Goal: Check status

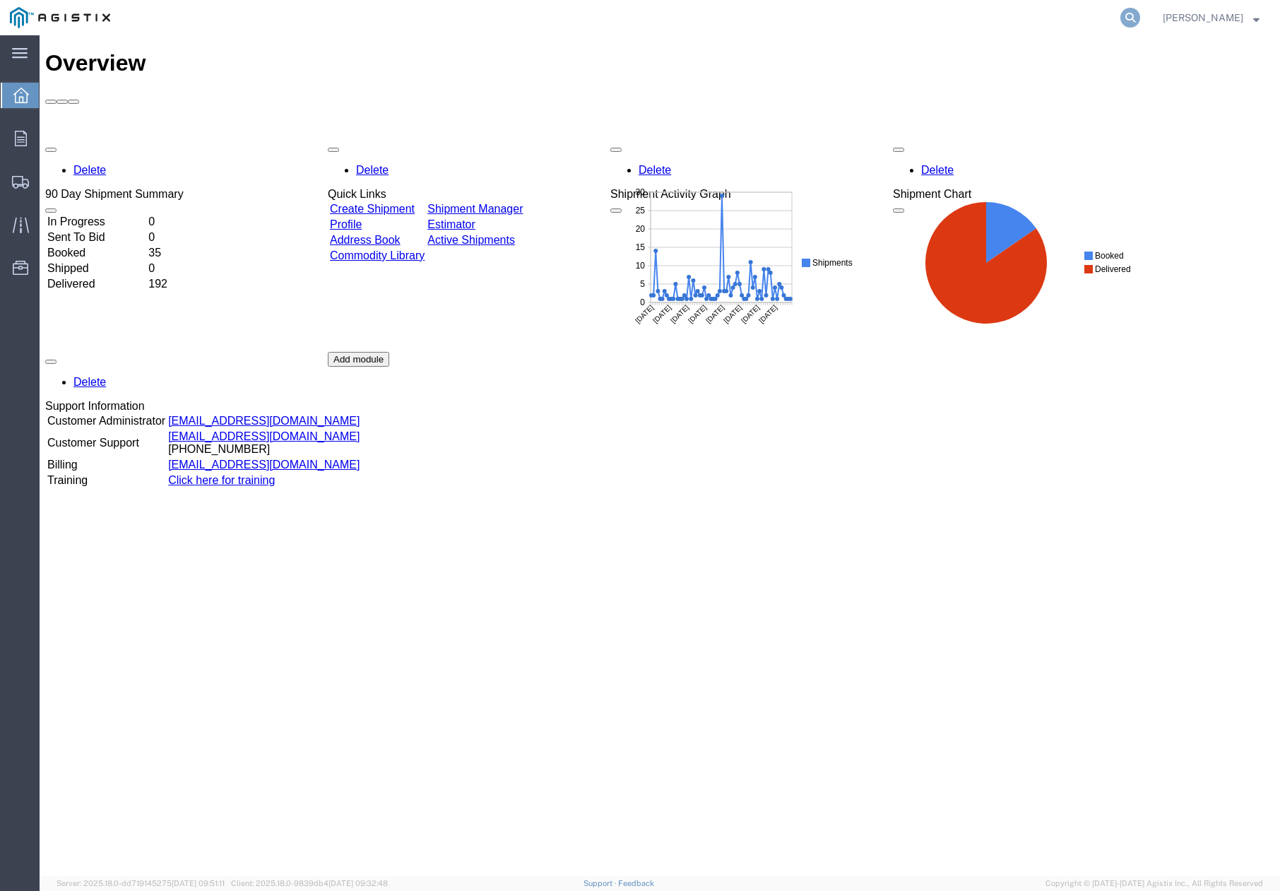
click at [1140, 18] on icon at bounding box center [1131, 18] width 20 height 20
paste input "56571590"
type input "56571590"
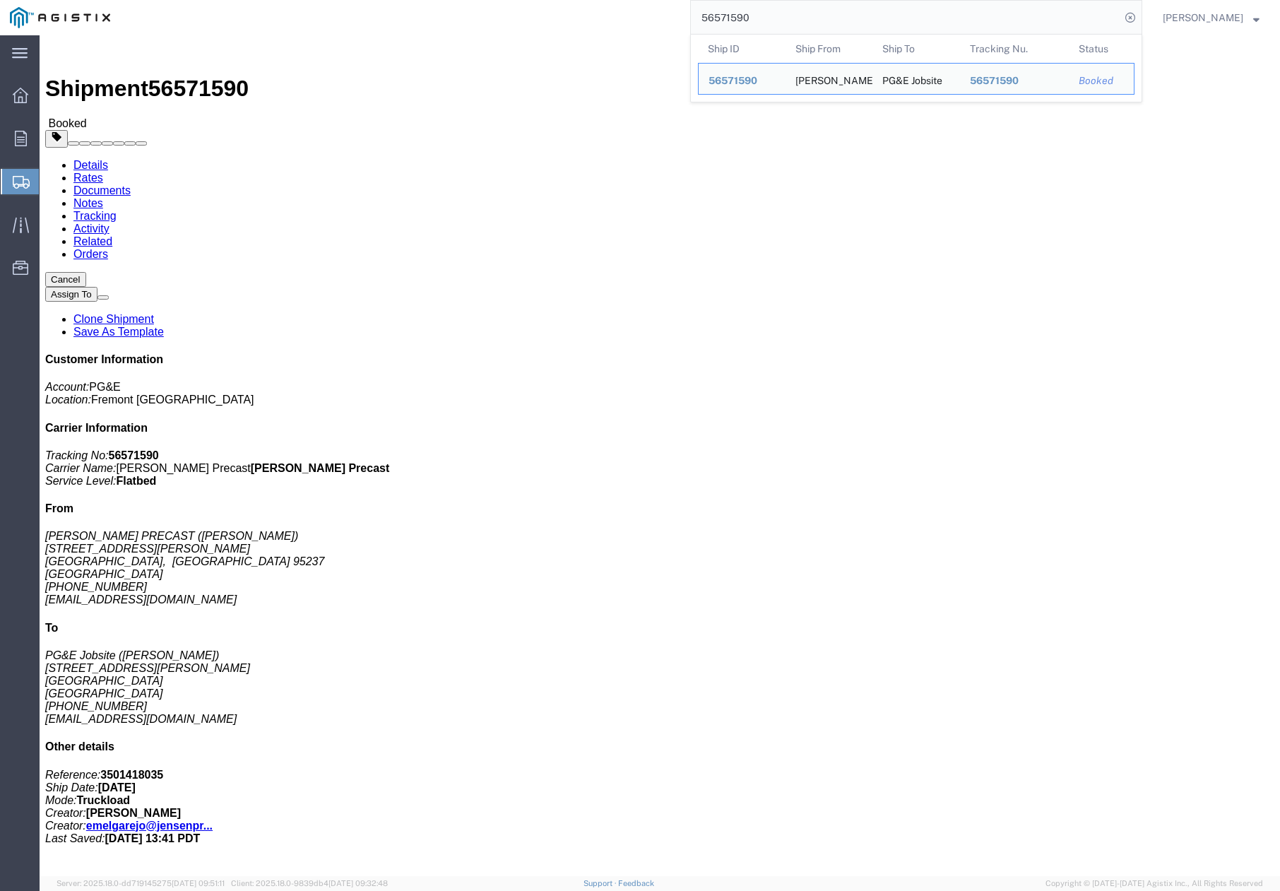
click div "1 Pallet(s) Standard (Not Stackable) Total weight: 4800.00 LBS ( dim ) Dimensio…"
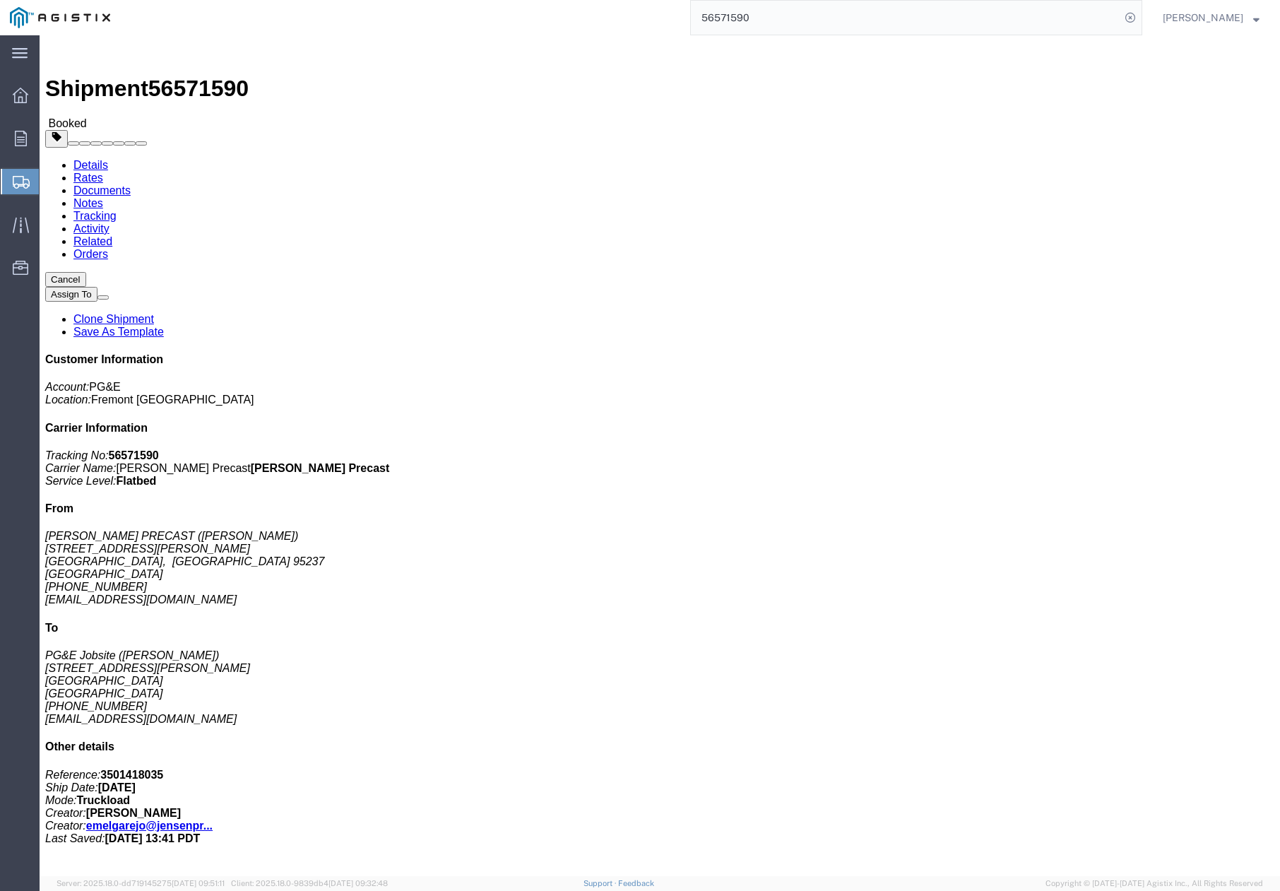
click p "Schedule pickup request"
click icon
drag, startPoint x: 589, startPoint y: 307, endPoint x: 647, endPoint y: 216, distance: 107.4
click div "Leg 1 - Truckload Vehicle 1: Flat Bed Number of trucks: 1"
click button "button"
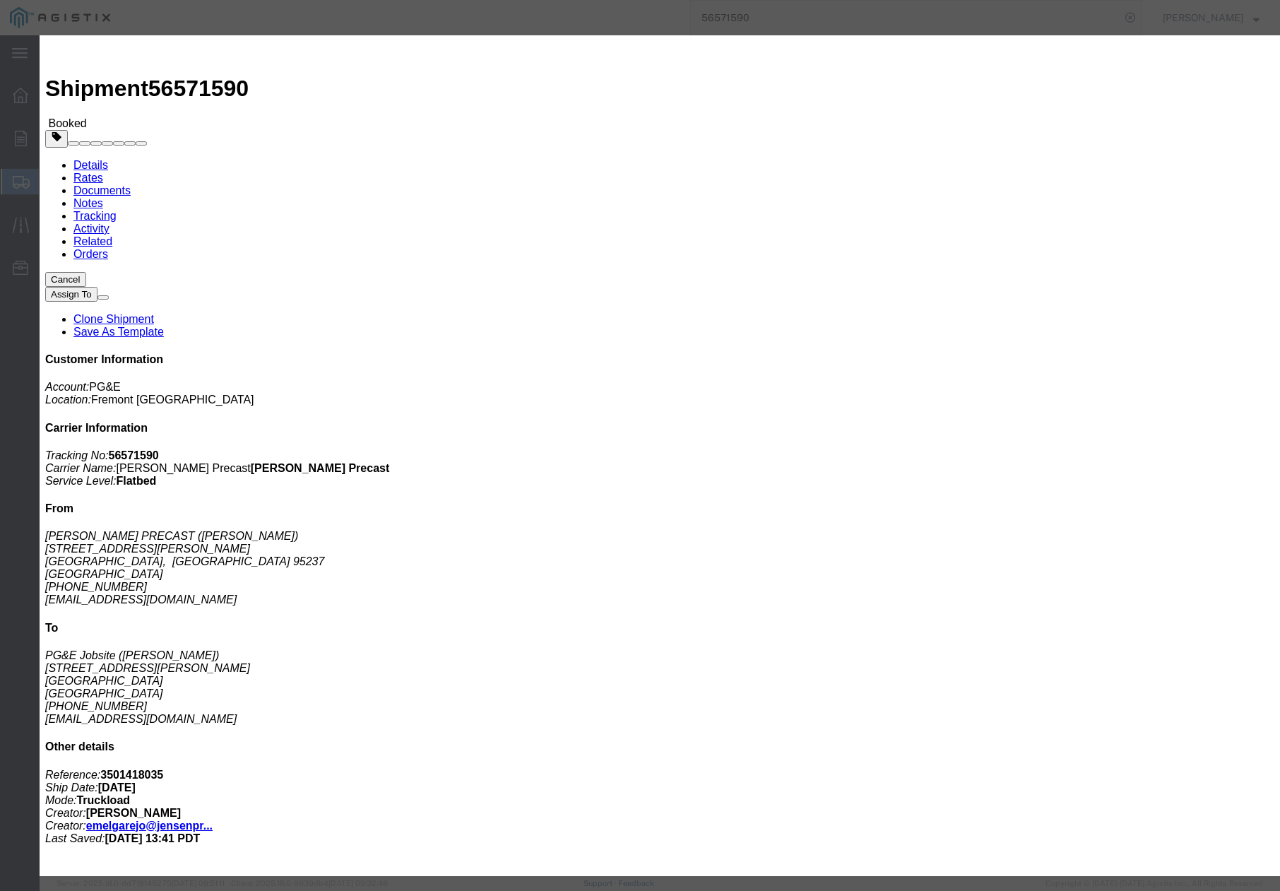
click div
click div "[DATE] 4:15 PM"
click button "Apply"
click div
click button "Save"
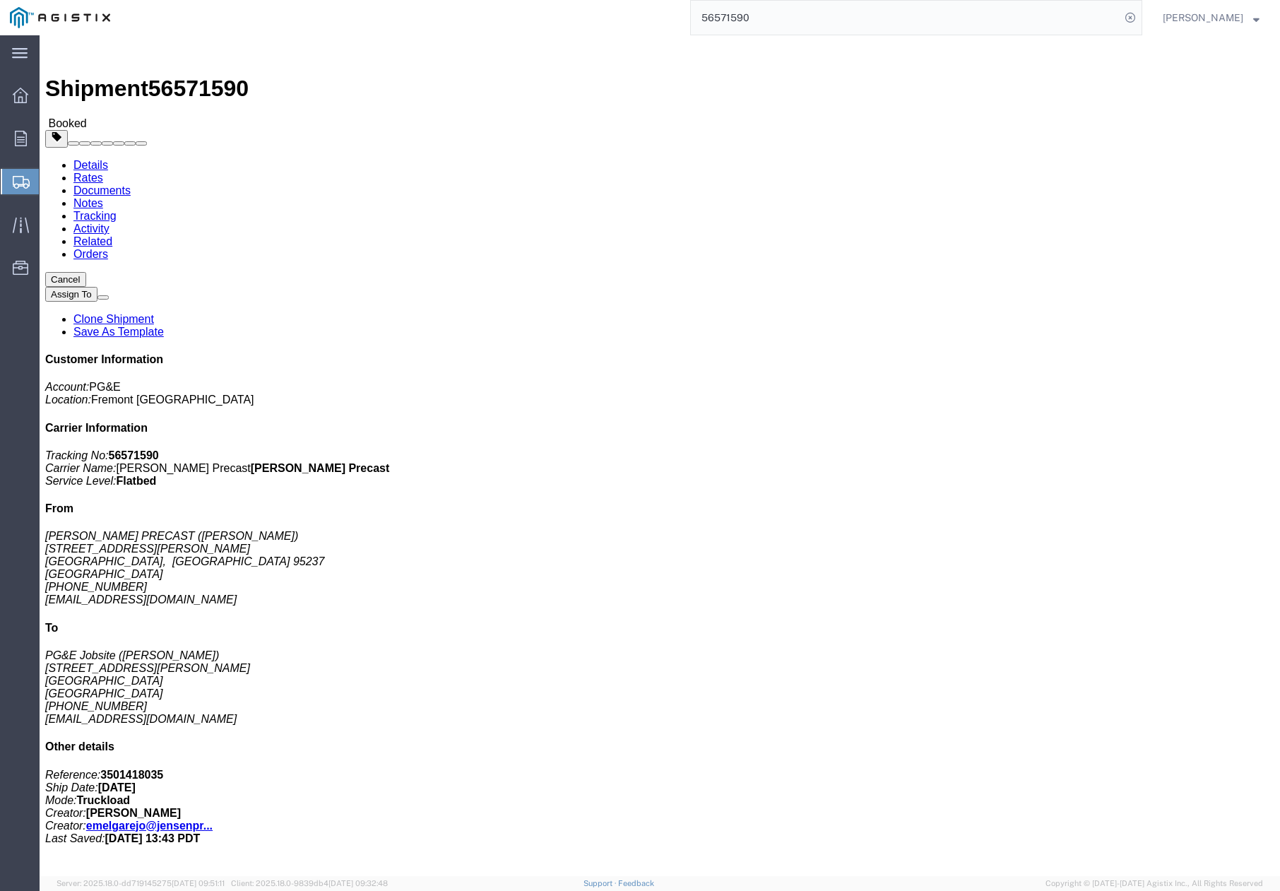
click button "Close"
click div "Leg 1 - Truckload Vehicle 1: Flat Bed Number of trucks: 1"
drag, startPoint x: 908, startPoint y: 265, endPoint x: 857, endPoint y: 177, distance: 101.9
click div "Shipment Detail Ship From [PERSON_NAME] ([PERSON_NAME]) [STREET_ADDRESS][PERSON…"
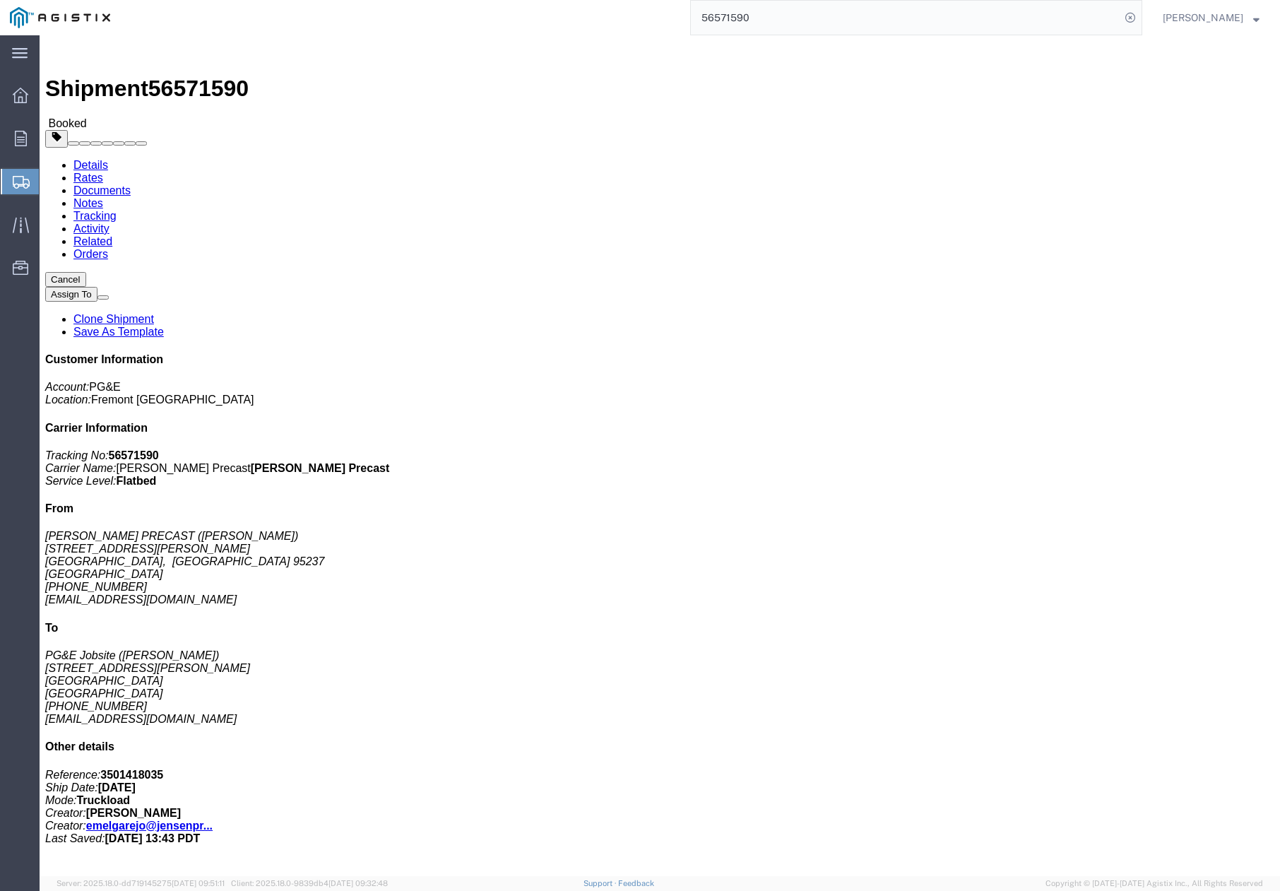
click div "Shipment Detail Ship From [PERSON_NAME] ([PERSON_NAME]) [STREET_ADDRESS][PERSON…"
